Goal: Book appointment/travel/reservation

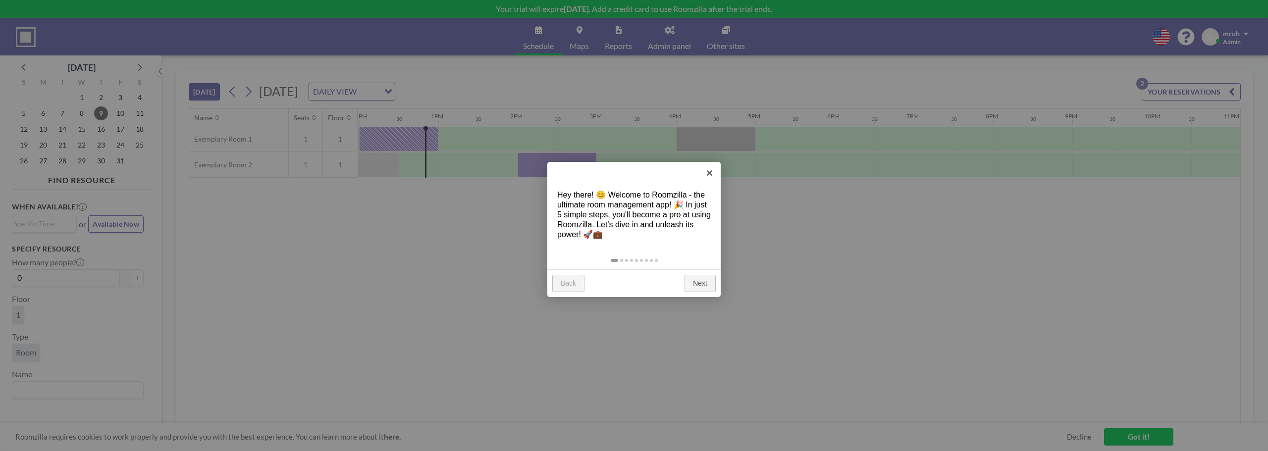
scroll to position [0, 951]
click at [712, 171] on link "×" at bounding box center [709, 173] width 22 height 22
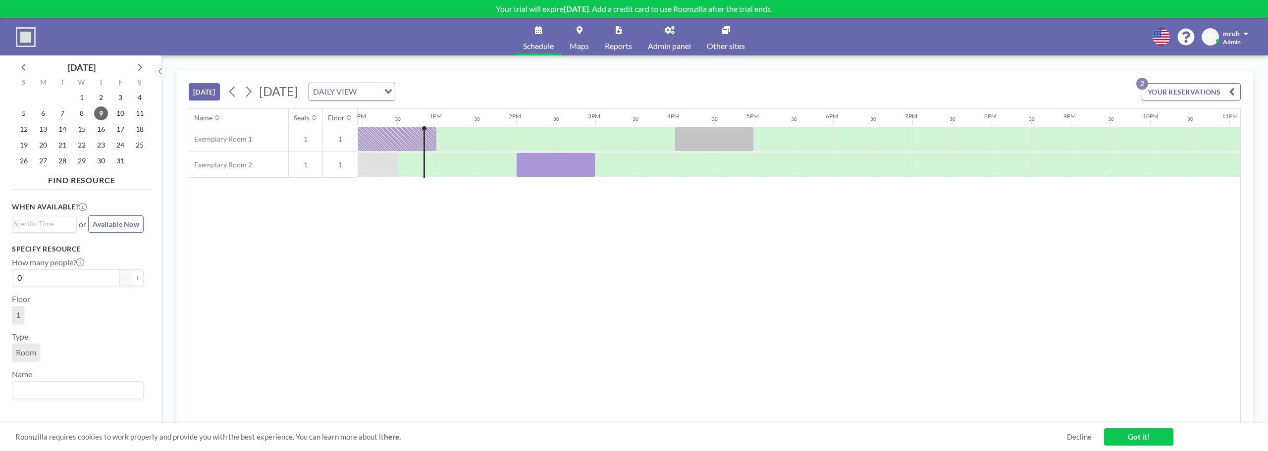
click at [1187, 89] on button "YOUR RESERVATIONS 2" at bounding box center [1190, 91] width 99 height 17
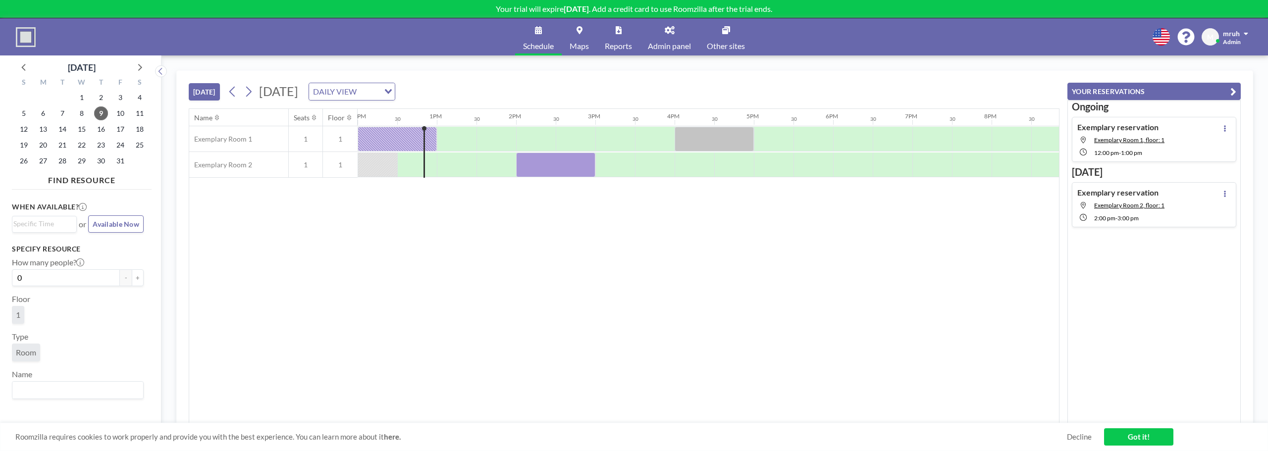
click at [905, 330] on div "Name Seats Floor 12AM 30 1AM 30 2AM 30 3AM 30 4AM 30 5AM 30 6AM 30 7AM 30 8AM 3…" at bounding box center [624, 266] width 870 height 314
click at [580, 40] on link "Maps" at bounding box center [579, 36] width 35 height 37
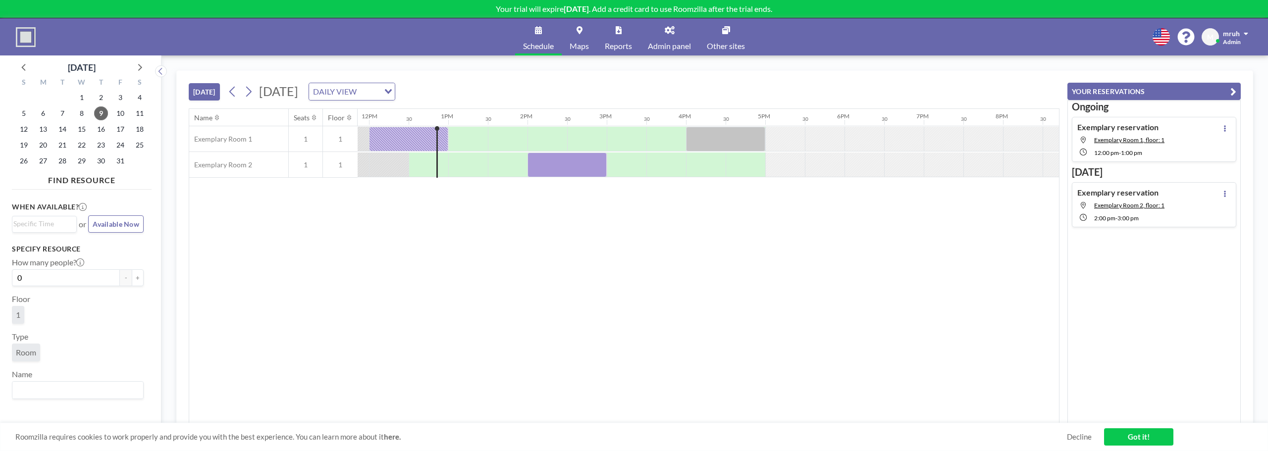
scroll to position [0, 951]
click at [469, 141] on div at bounding box center [457, 139] width 40 height 25
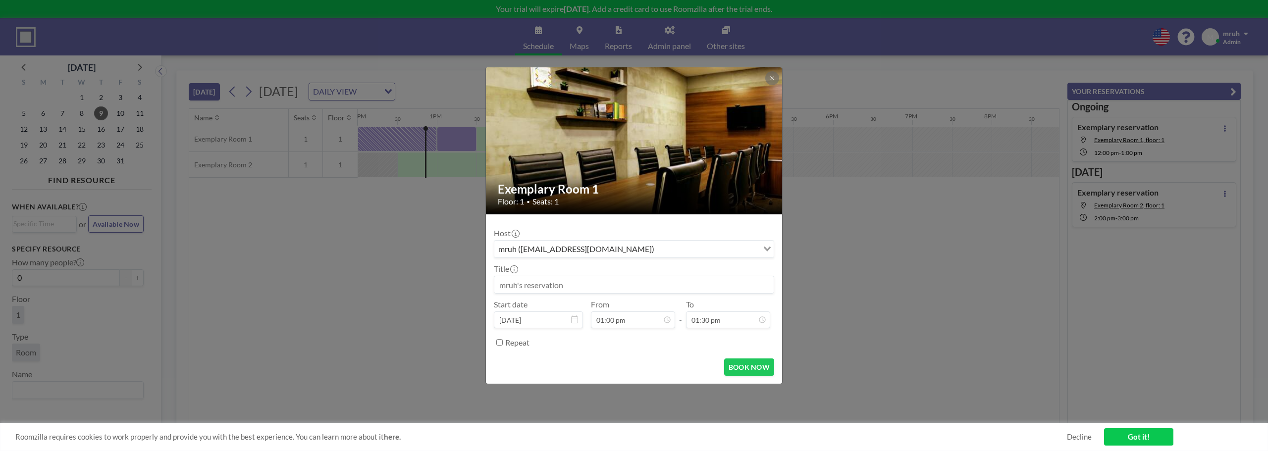
click at [596, 283] on input at bounding box center [633, 284] width 279 height 17
click at [657, 251] on input "Search for option" at bounding box center [707, 249] width 100 height 13
click at [652, 251] on input "Search for option" at bounding box center [628, 249] width 266 height 13
click at [767, 74] on button at bounding box center [772, 78] width 14 height 14
